Goal: Information Seeking & Learning: Learn about a topic

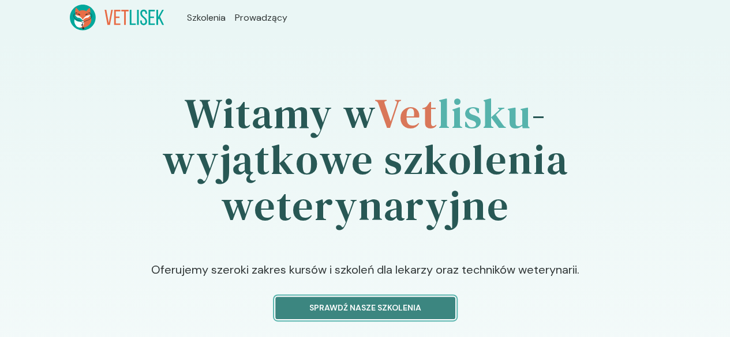
click at [396, 302] on p "Sprawdź nasze szkolenia" at bounding box center [365, 308] width 160 height 12
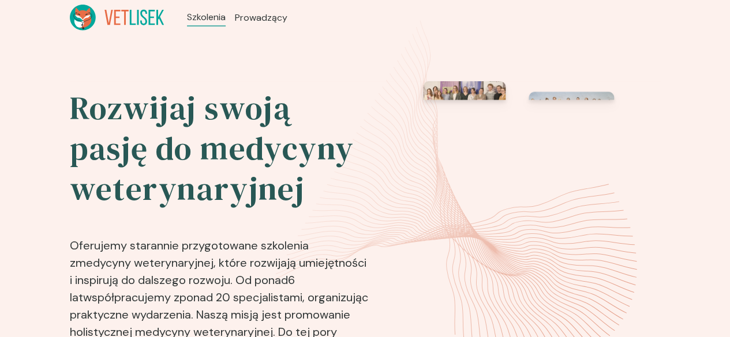
click at [470, 219] on img at bounding box center [505, 184] width 253 height 206
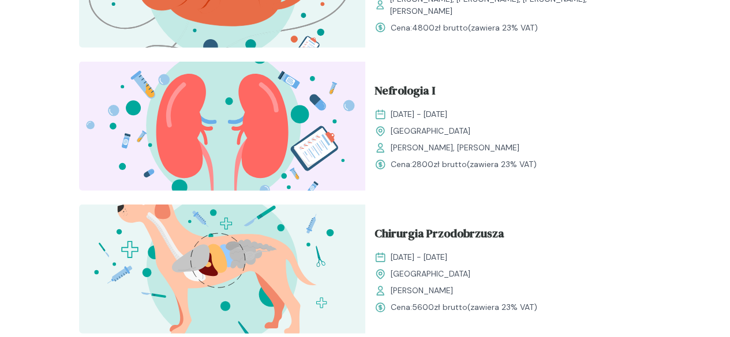
scroll to position [1211, 0]
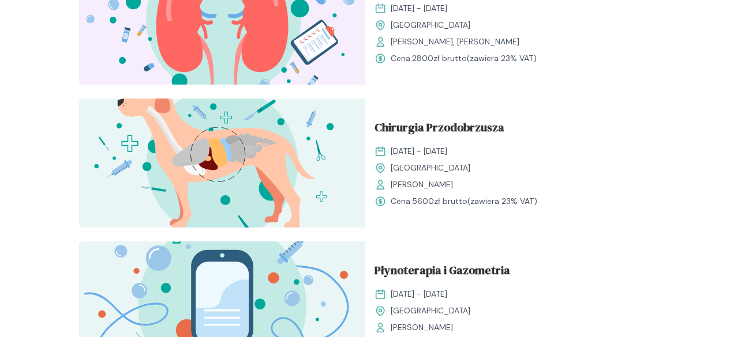
scroll to position [1384, 0]
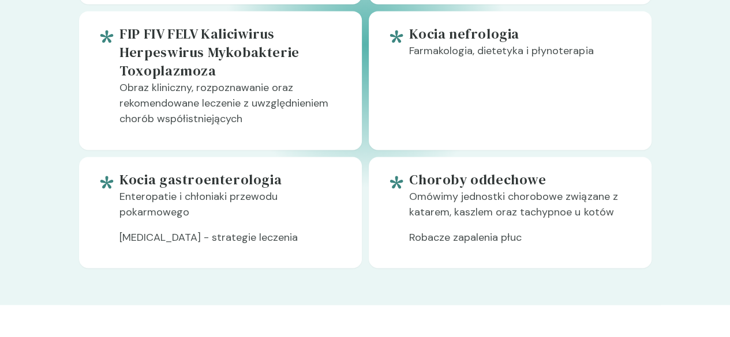
scroll to position [1078, 0]
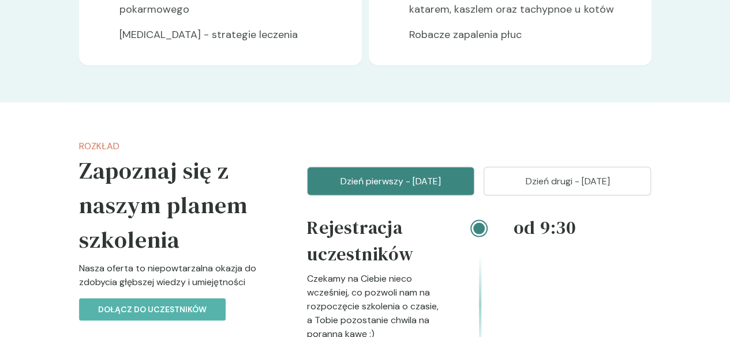
click at [557, 185] on p "Dzień drugi - [DATE]" at bounding box center [567, 181] width 138 height 14
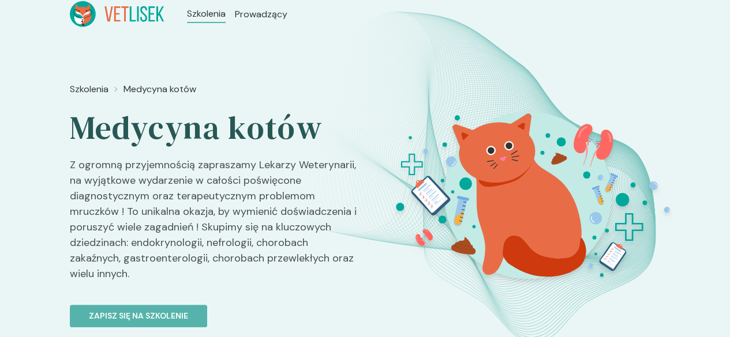
scroll to position [0, 0]
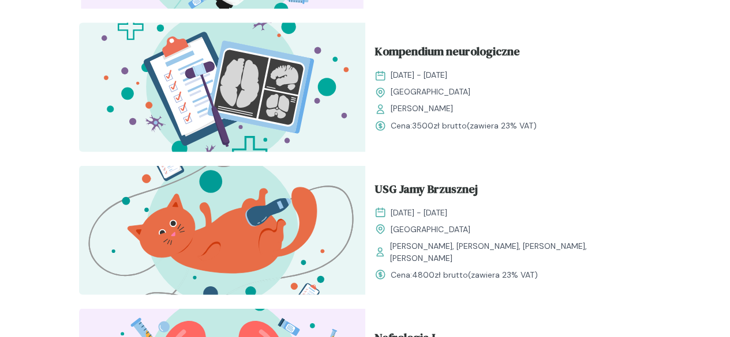
scroll to position [865, 0]
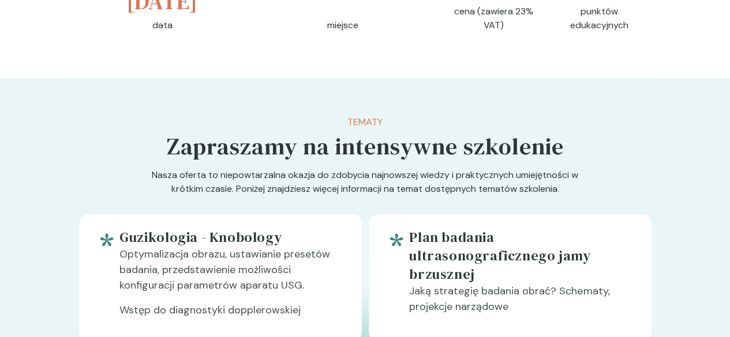
scroll to position [288, 0]
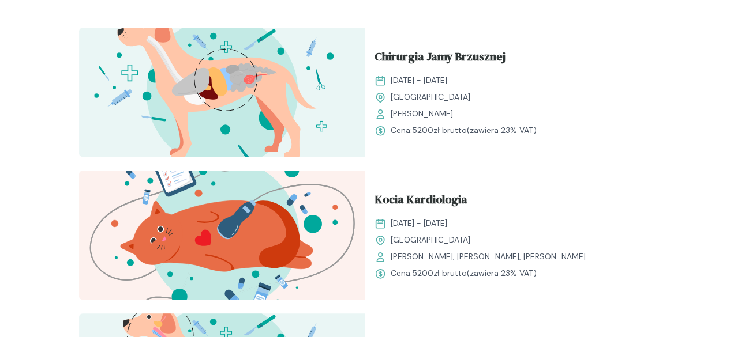
scroll to position [404, 0]
click at [374, 48] on span "Chirurgia Jamy Brzusznej" at bounding box center [439, 59] width 131 height 22
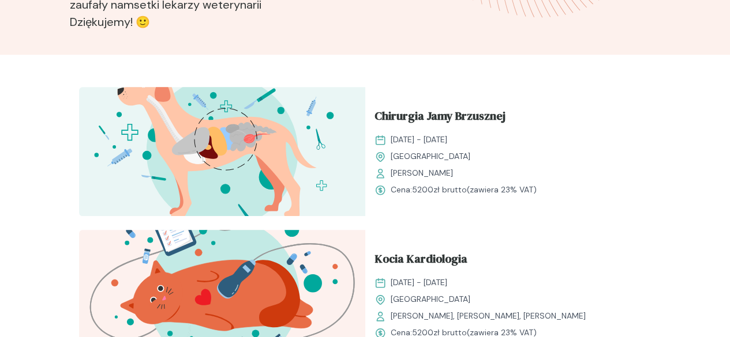
scroll to position [346, 0]
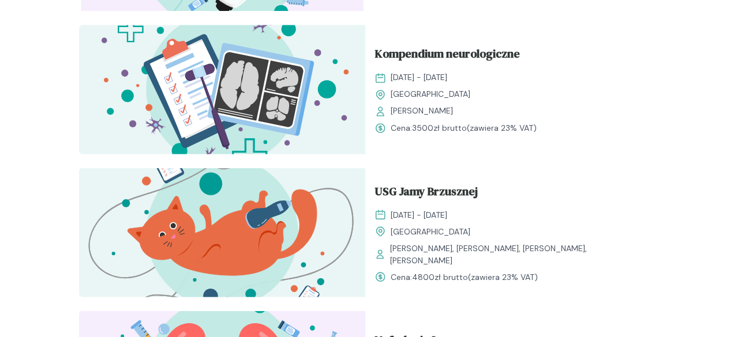
scroll to position [981, 0]
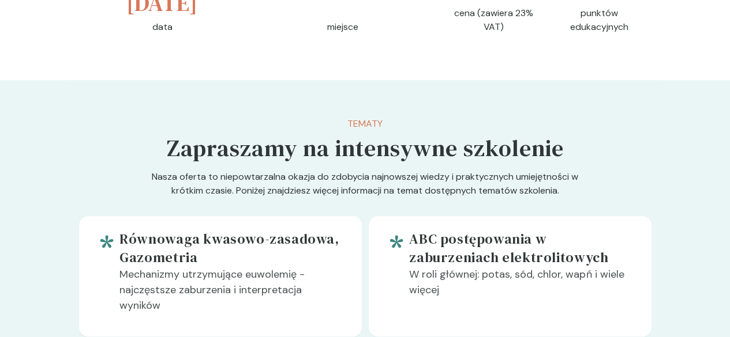
scroll to position [346, 0]
